Goal: Information Seeking & Learning: Learn about a topic

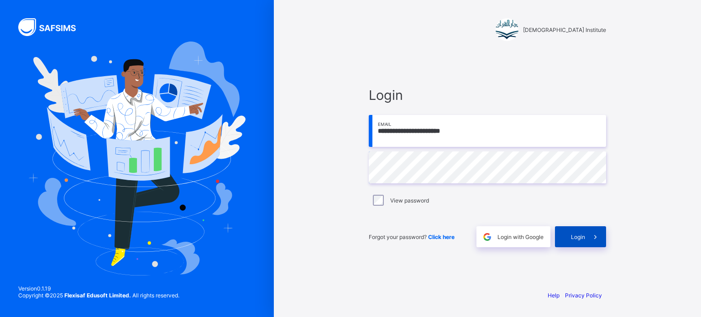
click at [602, 236] on span at bounding box center [595, 236] width 21 height 21
click at [595, 240] on icon at bounding box center [596, 237] width 10 height 9
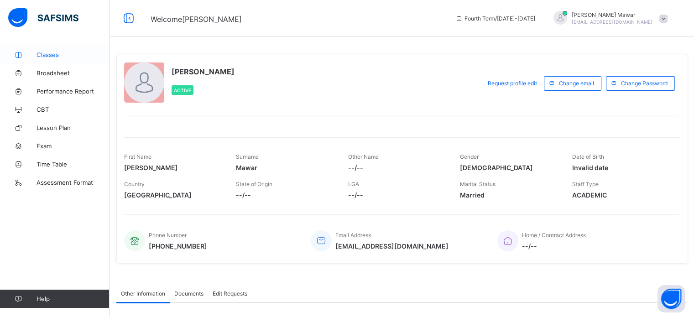
click at [57, 49] on link "Classes" at bounding box center [55, 55] width 110 height 18
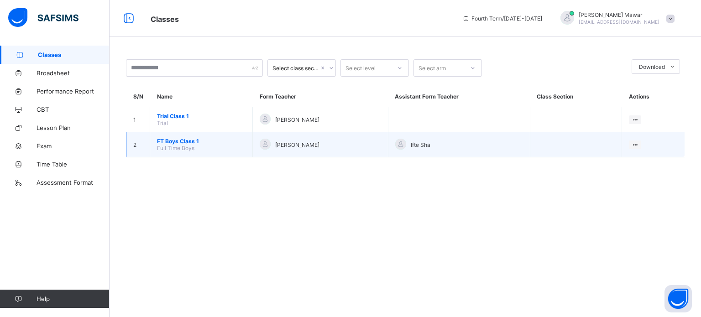
click at [194, 141] on span "FT Boys Class 1" at bounding box center [201, 141] width 89 height 7
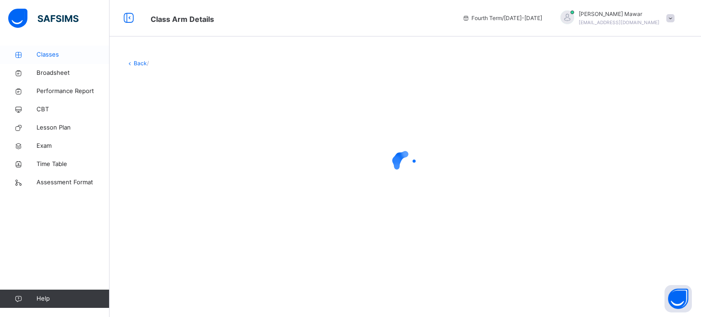
click at [67, 51] on span "Classes" at bounding box center [73, 54] width 73 height 9
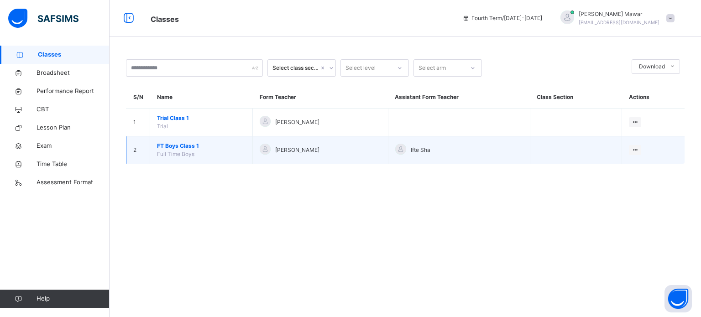
click at [191, 147] on span "FT Boys Class 1" at bounding box center [201, 146] width 89 height 8
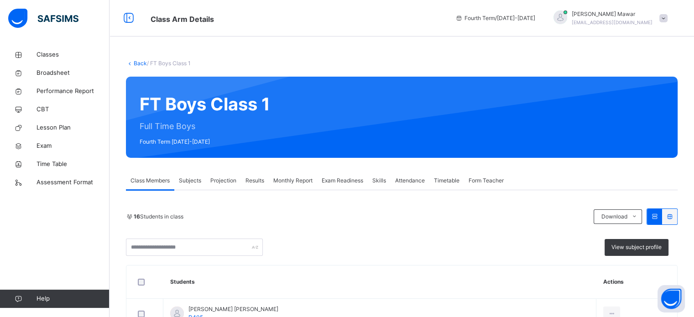
click at [222, 183] on span "Projection" at bounding box center [223, 181] width 26 height 8
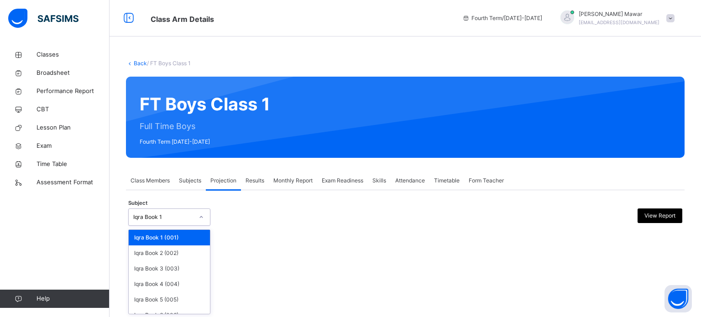
scroll to position [48, 0]
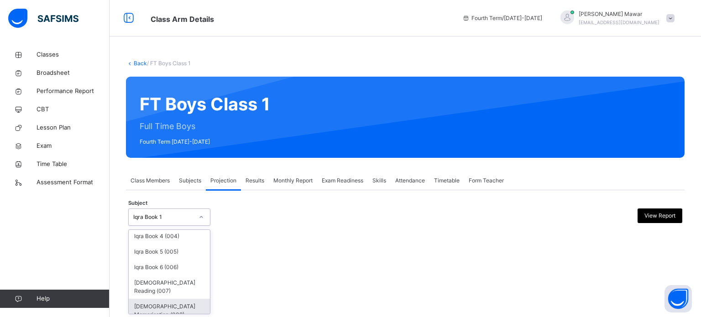
click at [172, 313] on div "Quran Memorisation (008)" at bounding box center [169, 311] width 81 height 24
